Goal: Information Seeking & Learning: Learn about a topic

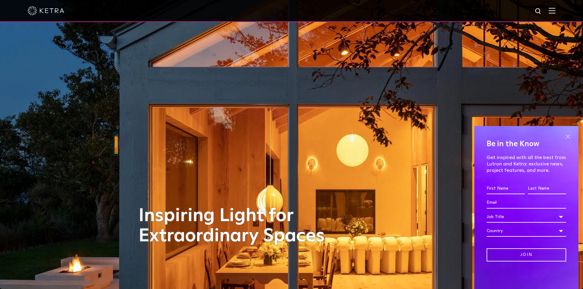
click at [568, 135] on span at bounding box center [568, 136] width 9 height 9
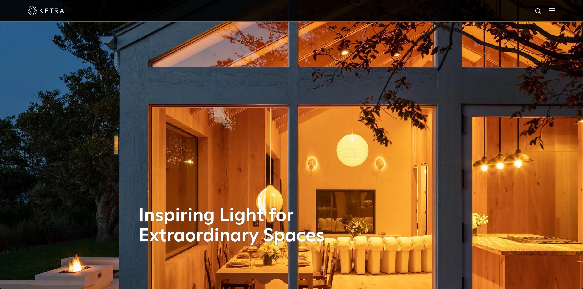
click at [554, 10] on img at bounding box center [552, 11] width 7 height 6
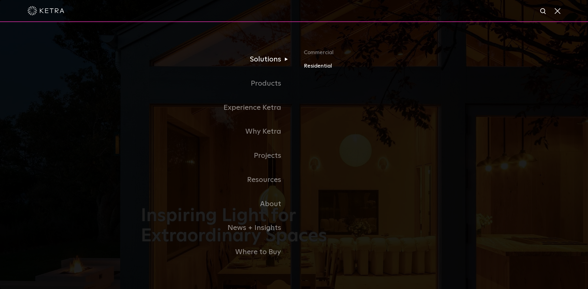
click at [321, 67] on link "Residential" at bounding box center [375, 66] width 143 height 9
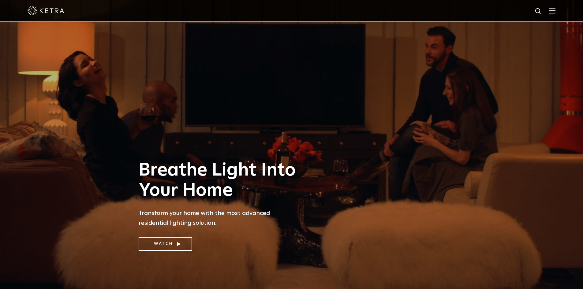
click at [556, 10] on img at bounding box center [552, 11] width 7 height 6
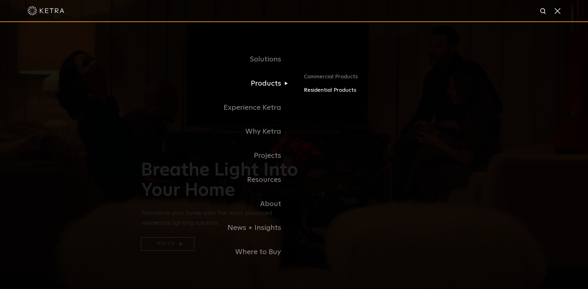
click at [324, 92] on link "Residential Products" at bounding box center [375, 90] width 143 height 9
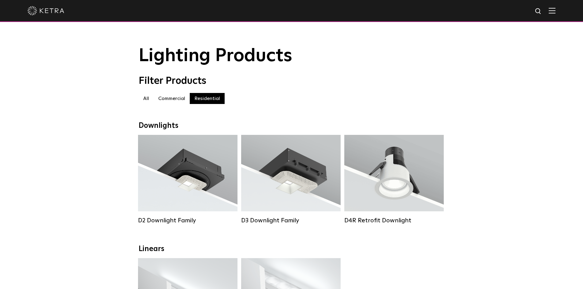
click at [556, 10] on img at bounding box center [552, 11] width 7 height 6
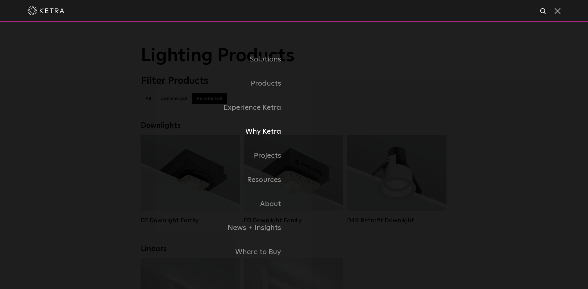
click at [266, 131] on link "Why Ketra" at bounding box center [217, 132] width 153 height 24
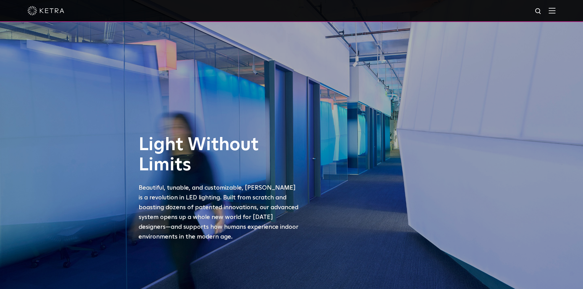
click at [62, 97] on div "Light Without Limits Beautiful, tunable, and customizable, Ketra is a revolutio…" at bounding box center [291, 144] width 583 height 289
